Goal: Transaction & Acquisition: Subscribe to service/newsletter

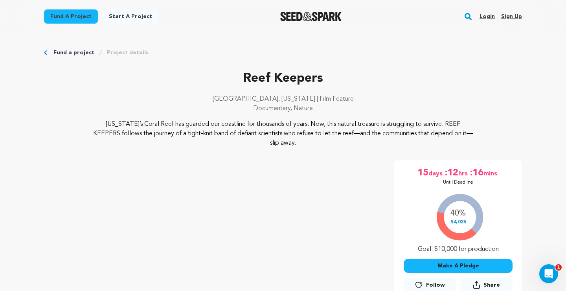
click at [486, 15] on link "Login" at bounding box center [486, 16] width 15 height 13
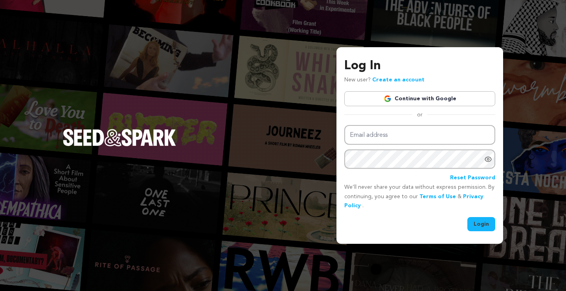
click at [430, 98] on link "Continue with Google" at bounding box center [419, 98] width 151 height 15
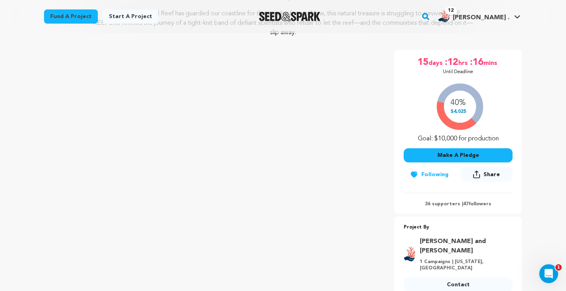
scroll to position [126, 0]
